Goal: Use online tool/utility

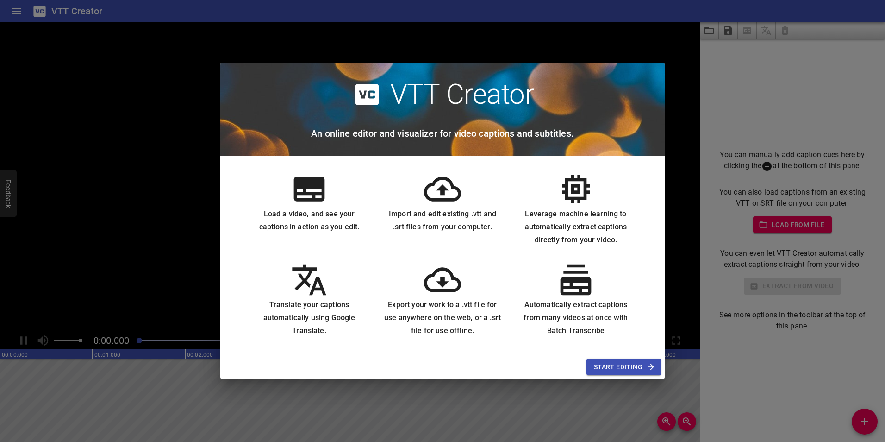
click at [634, 367] on span "Start Editing" at bounding box center [624, 367] width 60 height 12
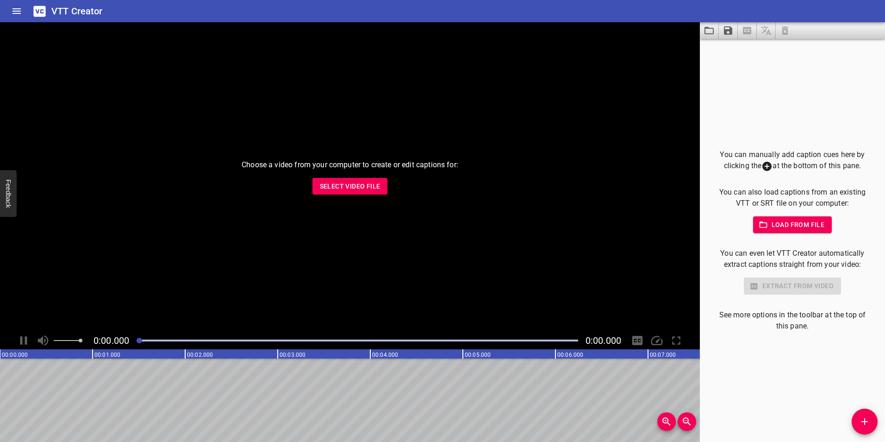
click at [333, 180] on button "Select Video File" at bounding box center [350, 186] width 75 height 17
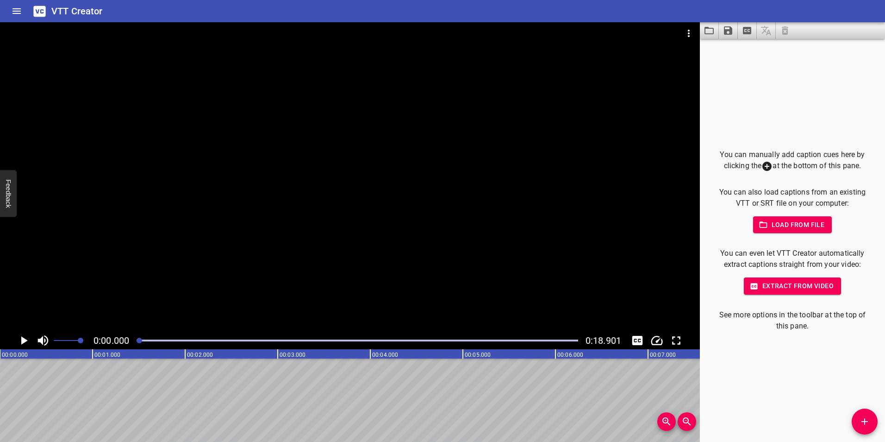
click at [22, 339] on icon "Play/Pause" at bounding box center [24, 340] width 6 height 8
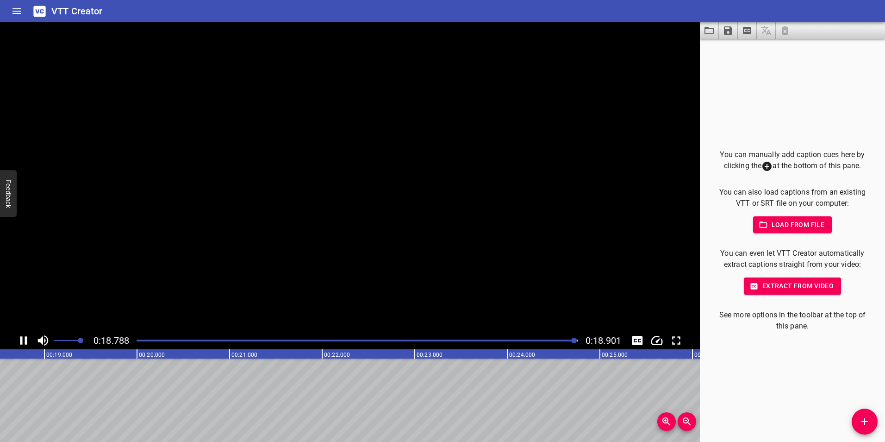
scroll to position [0, 1750]
click at [822, 286] on span "Extract from video" at bounding box center [792, 286] width 82 height 12
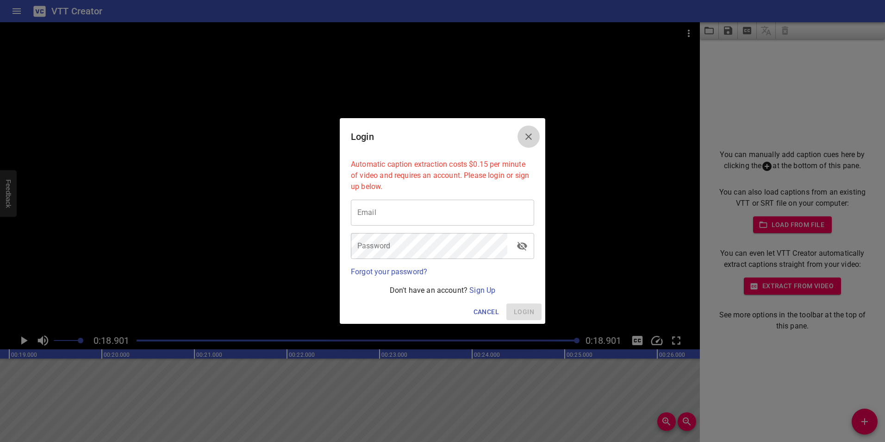
click at [528, 132] on icon "Close" at bounding box center [528, 136] width 11 height 11
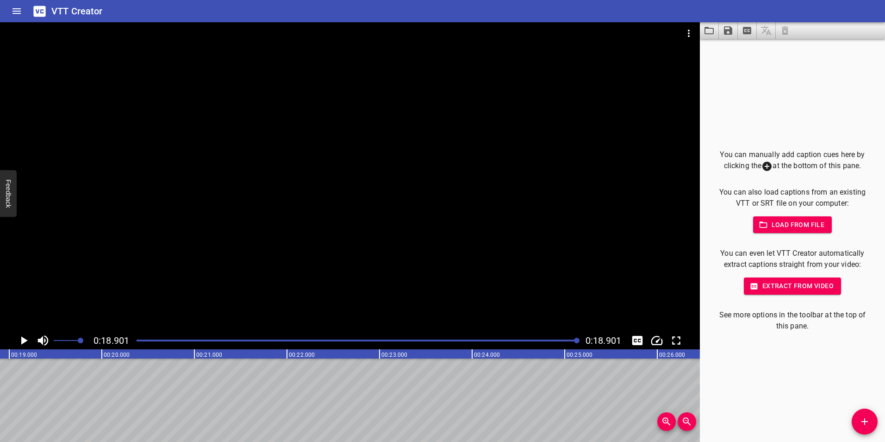
click at [866, 414] on button "Add Cue" at bounding box center [865, 421] width 26 height 26
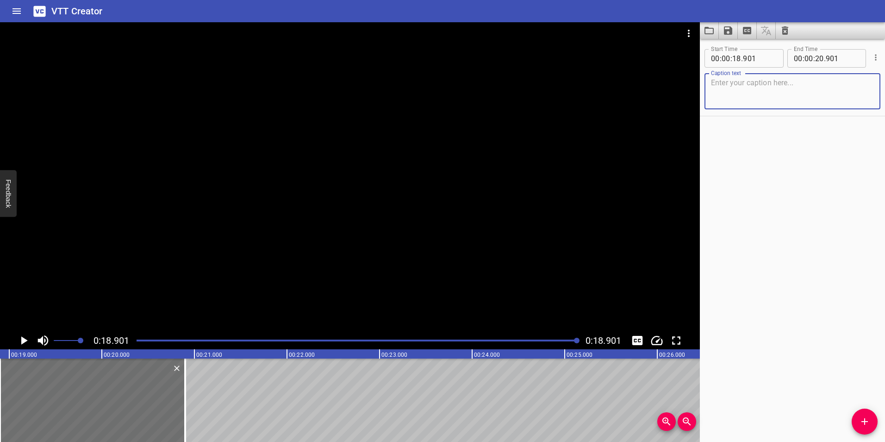
click at [785, 32] on icon "Clear captions" at bounding box center [785, 30] width 11 height 11
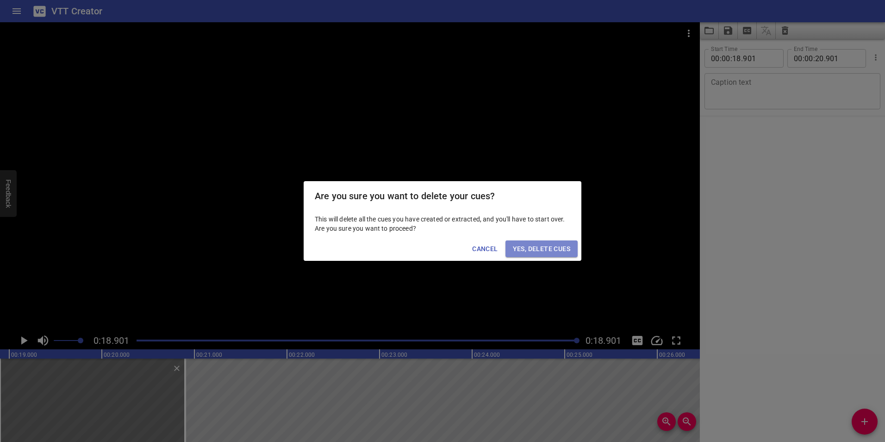
click at [542, 248] on span "Yes, Delete Cues" at bounding box center [541, 249] width 57 height 12
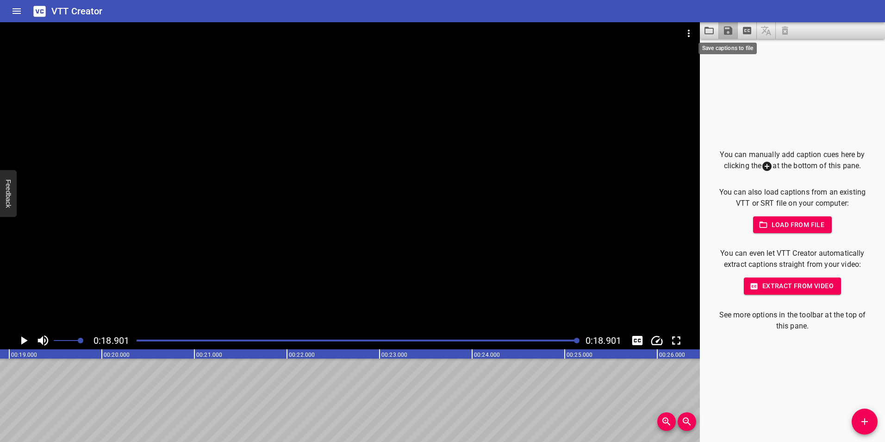
click at [723, 29] on icon "Save captions to file" at bounding box center [728, 30] width 11 height 11
click at [773, 53] on li "Save to VTT file" at bounding box center [753, 51] width 68 height 17
